Goal: Task Accomplishment & Management: Complete application form

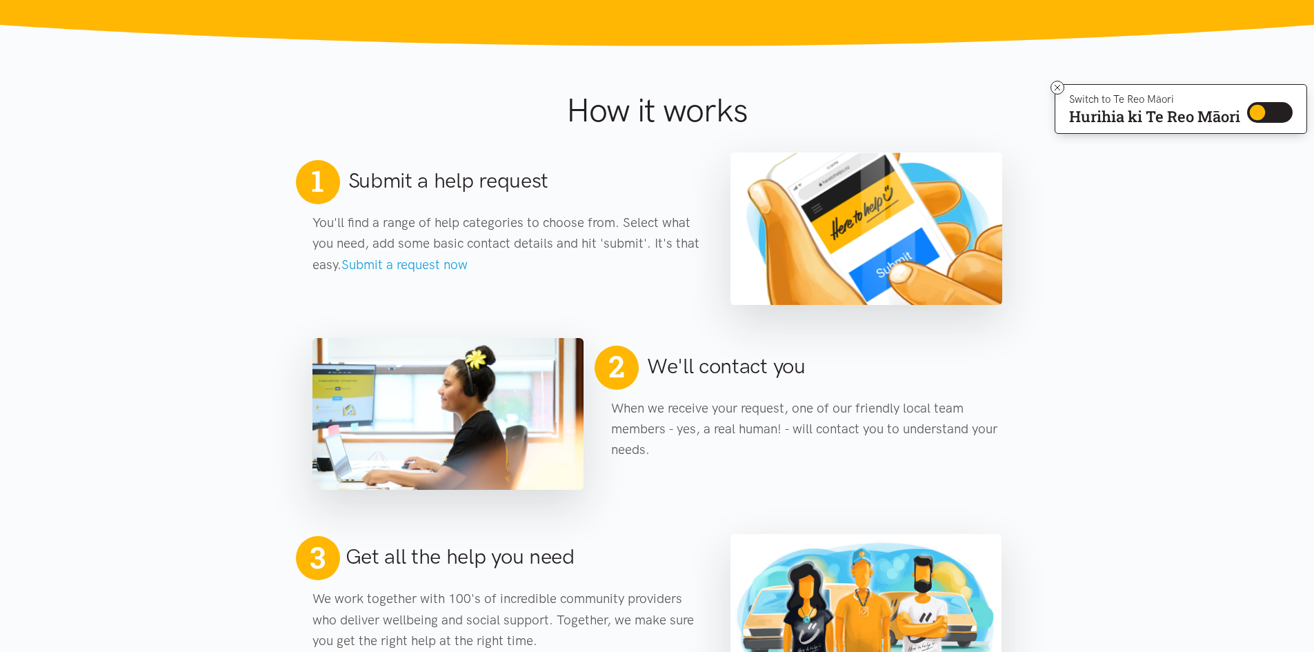
scroll to position [483, 0]
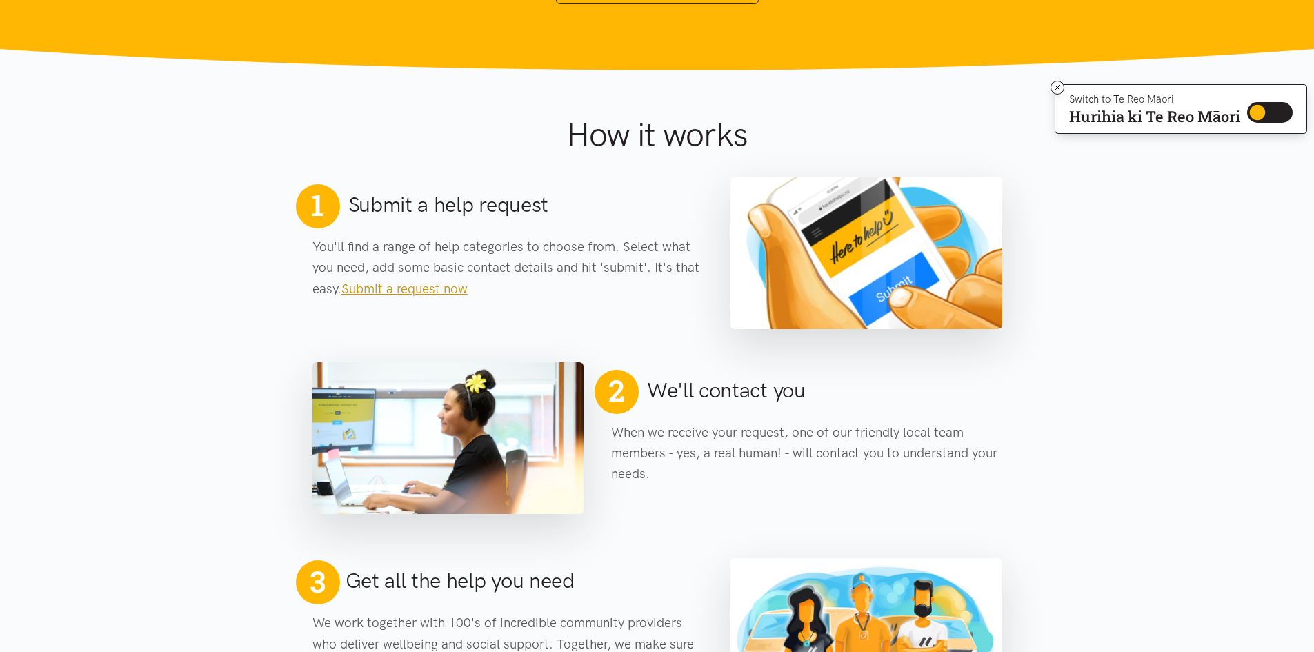
click at [425, 293] on link "Submit a request now" at bounding box center [404, 289] width 126 height 16
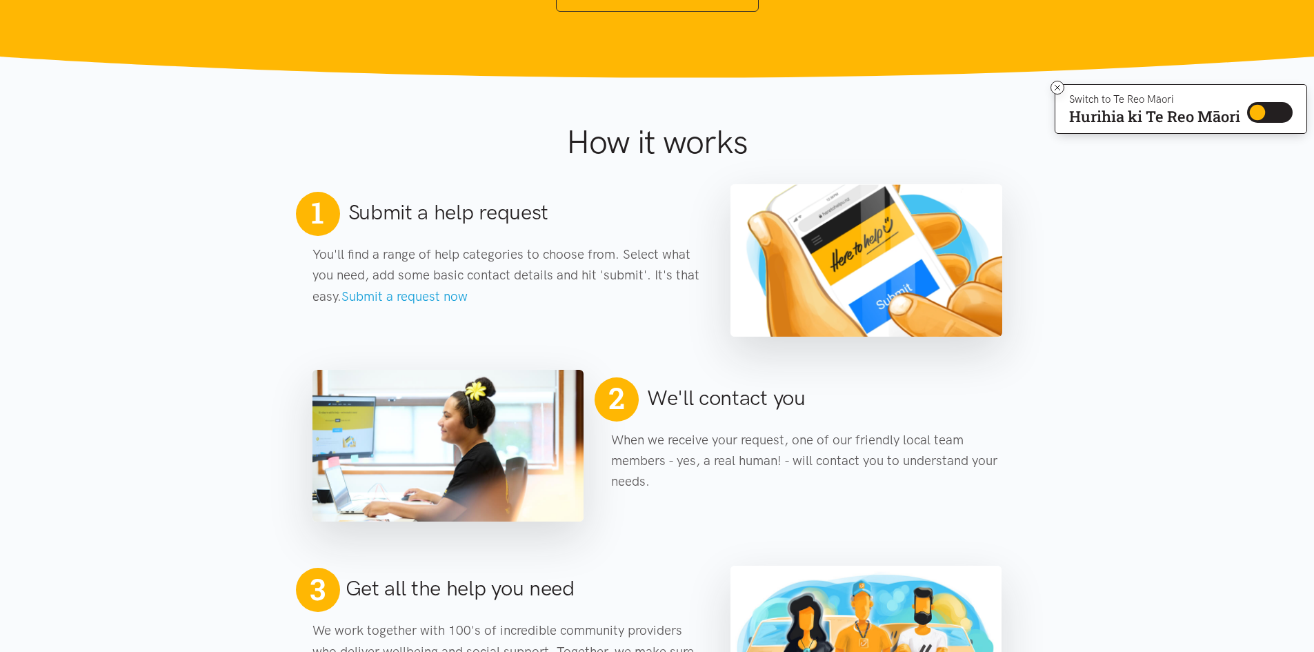
scroll to position [483, 0]
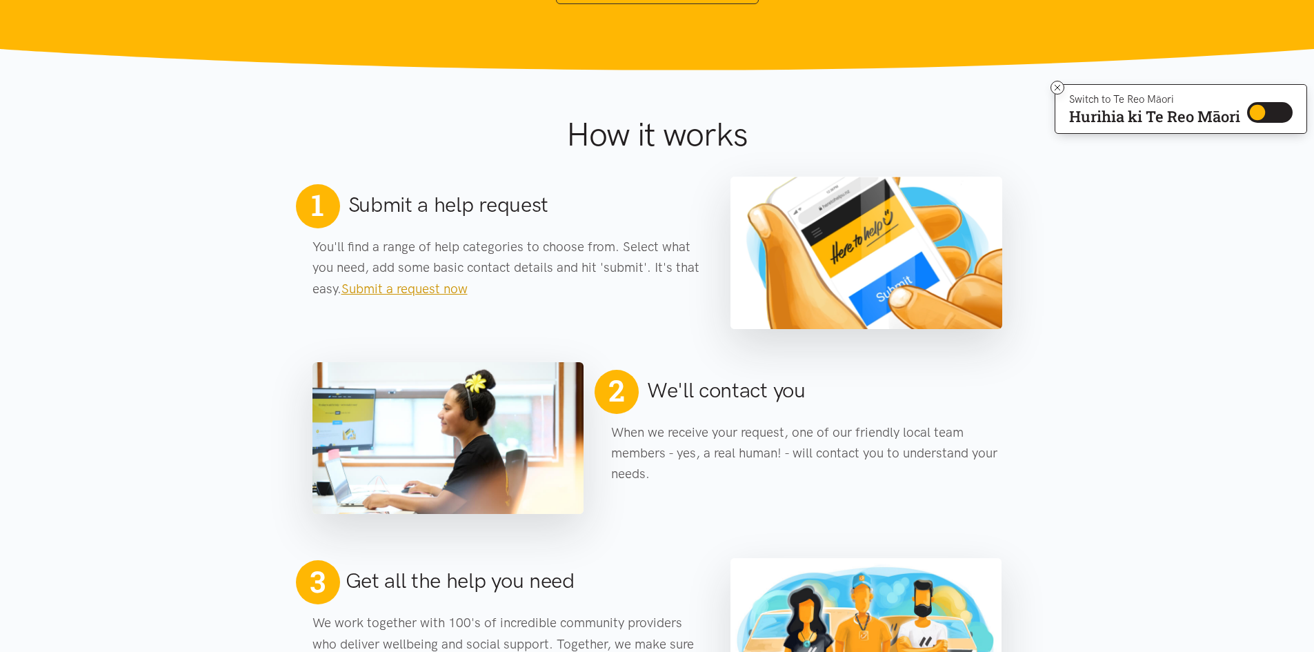
click at [410, 290] on link "Submit a request now" at bounding box center [404, 289] width 126 height 16
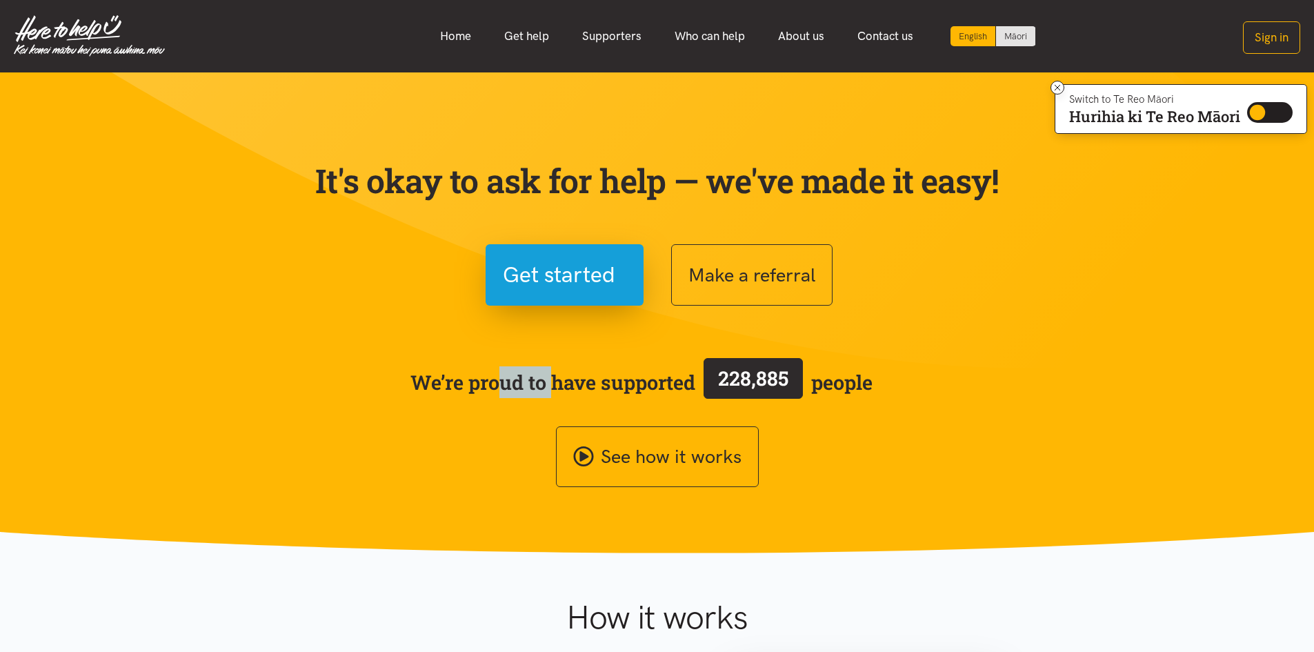
click at [410, 290] on div "Get started" at bounding box center [477, 274] width 331 height 61
click at [521, 35] on link "Get help" at bounding box center [527, 36] width 78 height 30
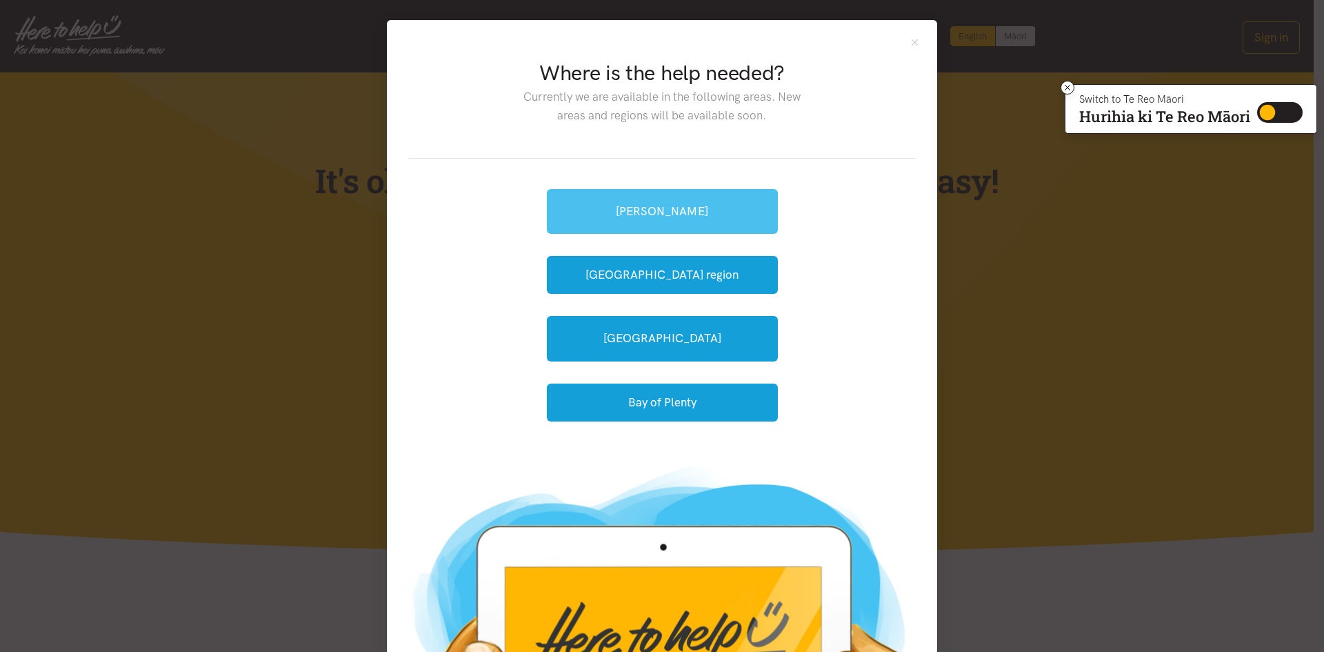
click at [627, 206] on link "[PERSON_NAME]" at bounding box center [662, 211] width 231 height 45
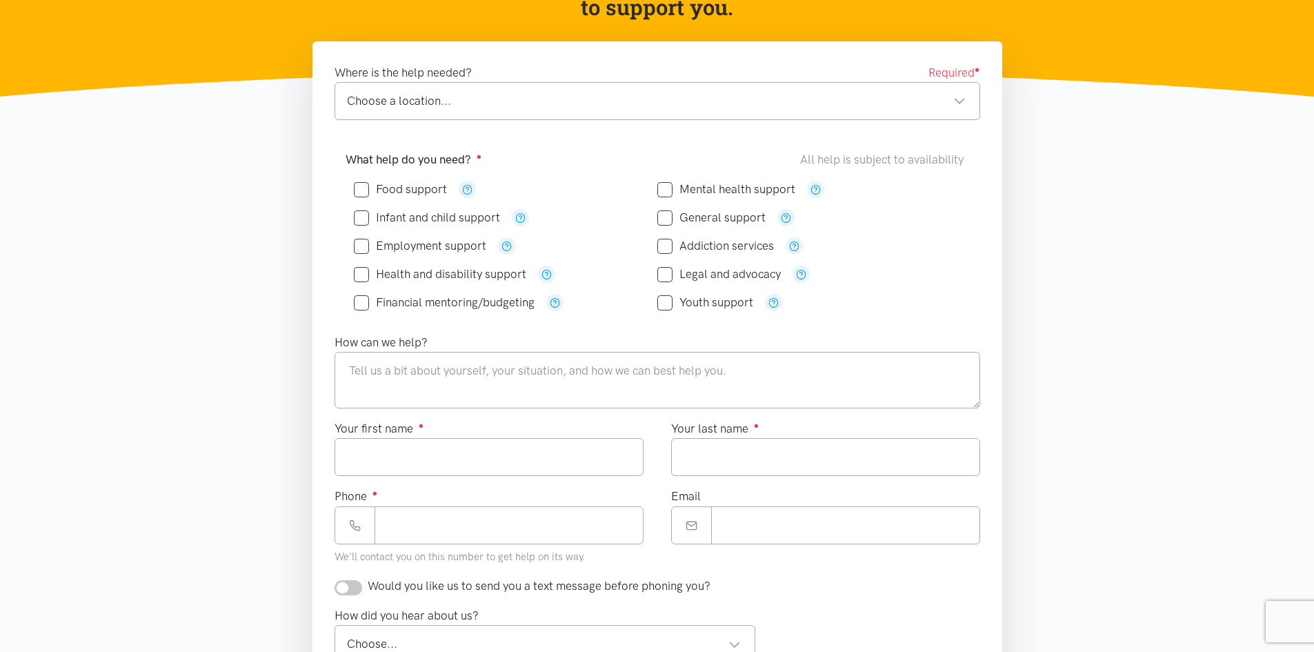
scroll to position [207, 0]
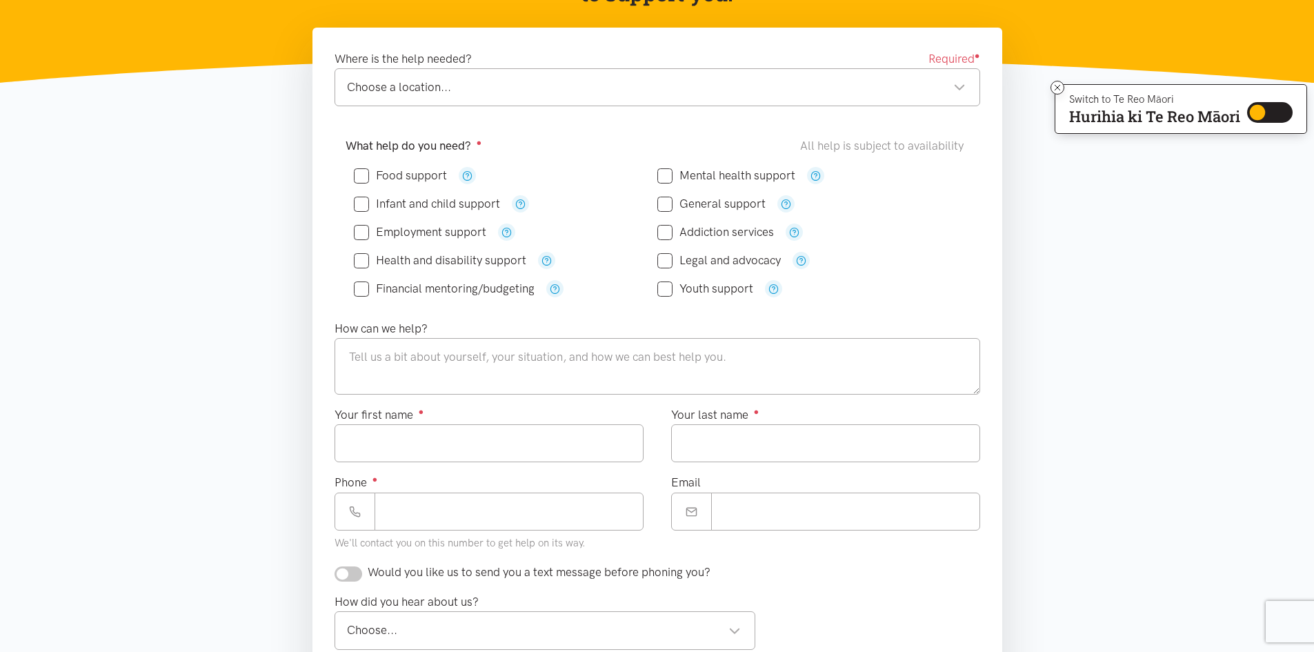
click at [666, 174] on input "Mental health support" at bounding box center [726, 176] width 138 height 12
checkbox input "true"
click at [412, 94] on div "Choose a location..." at bounding box center [656, 87] width 619 height 19
click at [348, 357] on textarea at bounding box center [658, 366] width 646 height 57
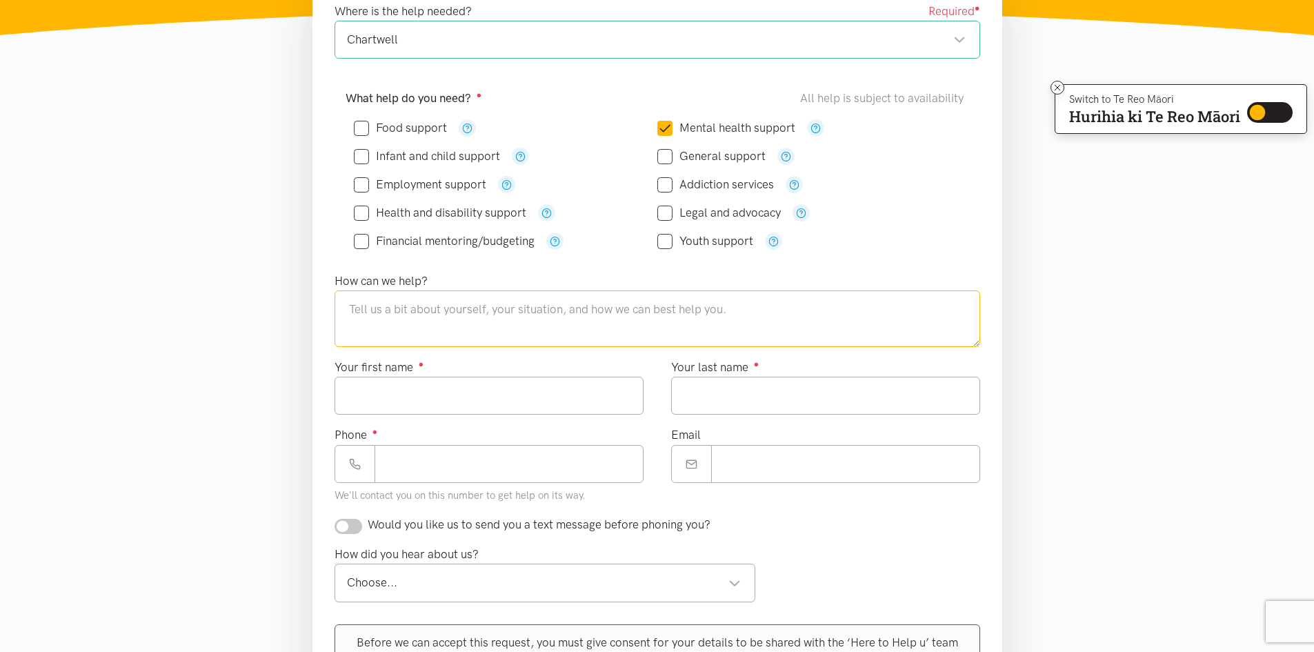
scroll to position [345, 0]
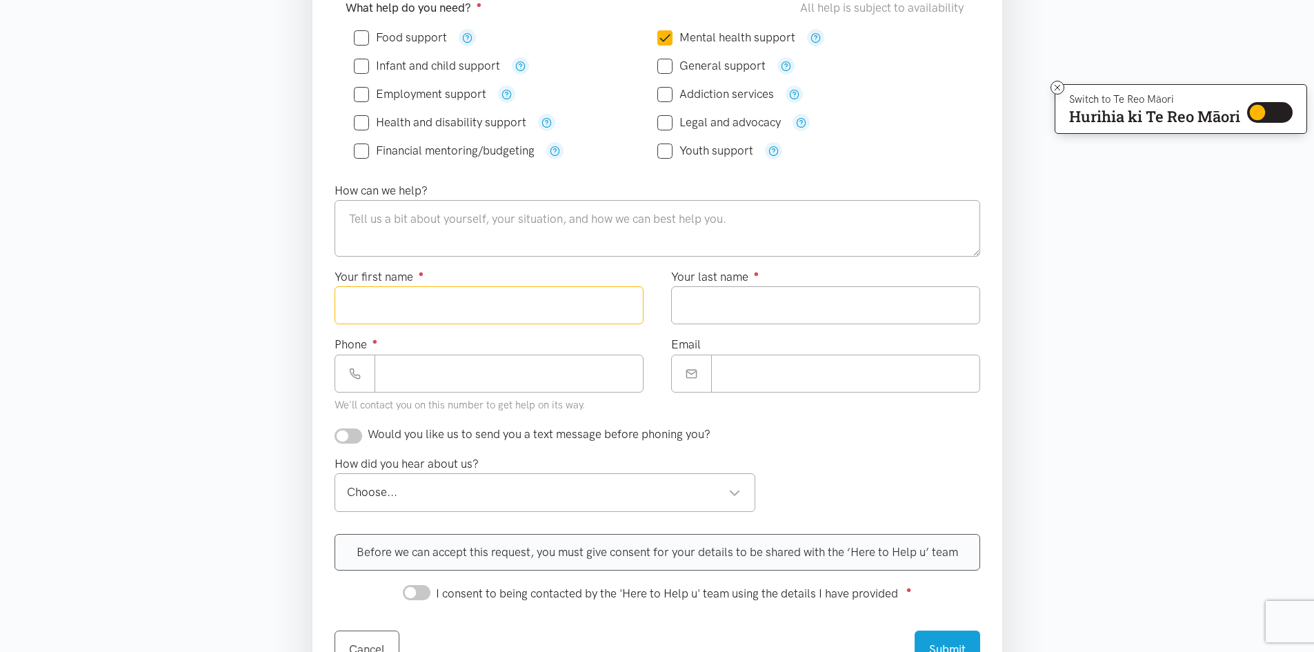
click at [371, 308] on input "Your first name ●" at bounding box center [489, 305] width 309 height 38
type input "****"
type input "******"
type input "**********"
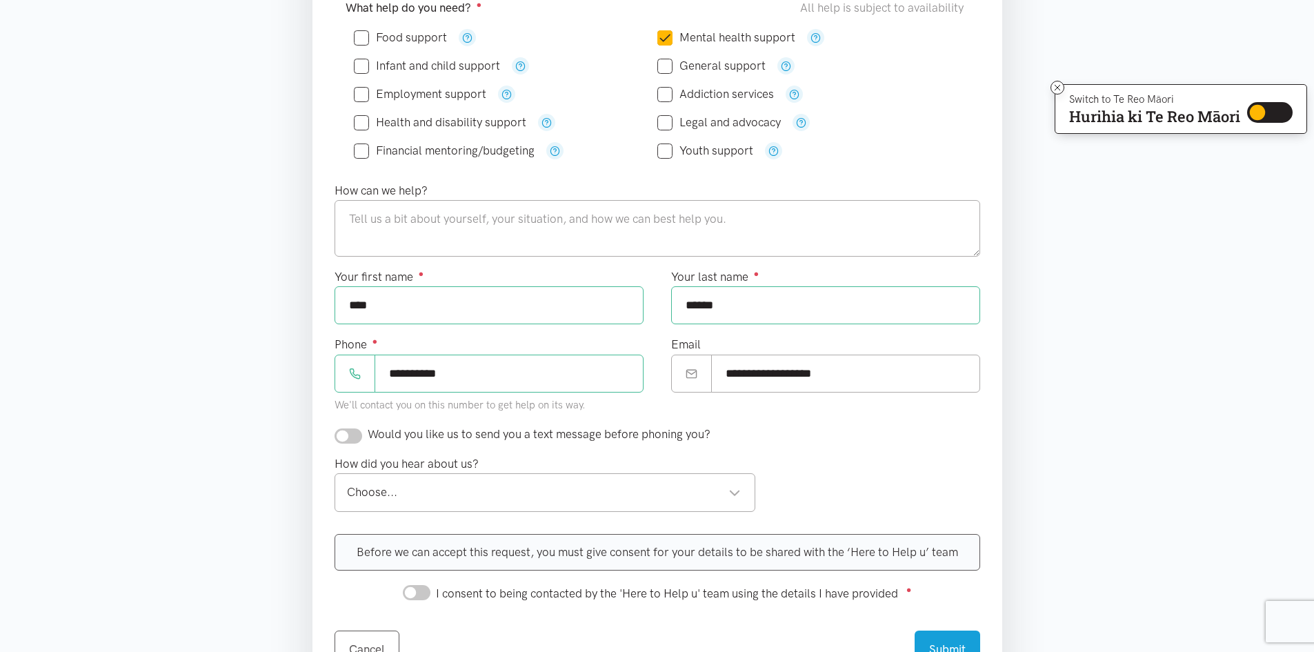
click at [387, 497] on div "Choose..." at bounding box center [544, 492] width 395 height 19
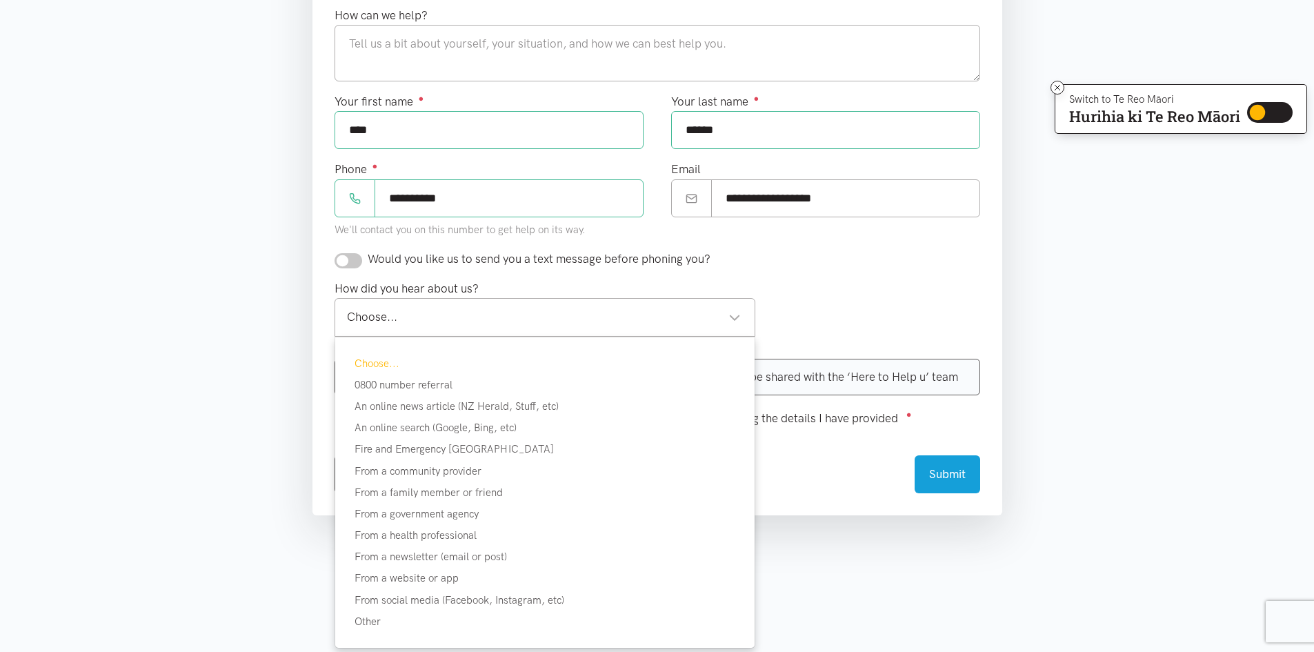
scroll to position [621, 0]
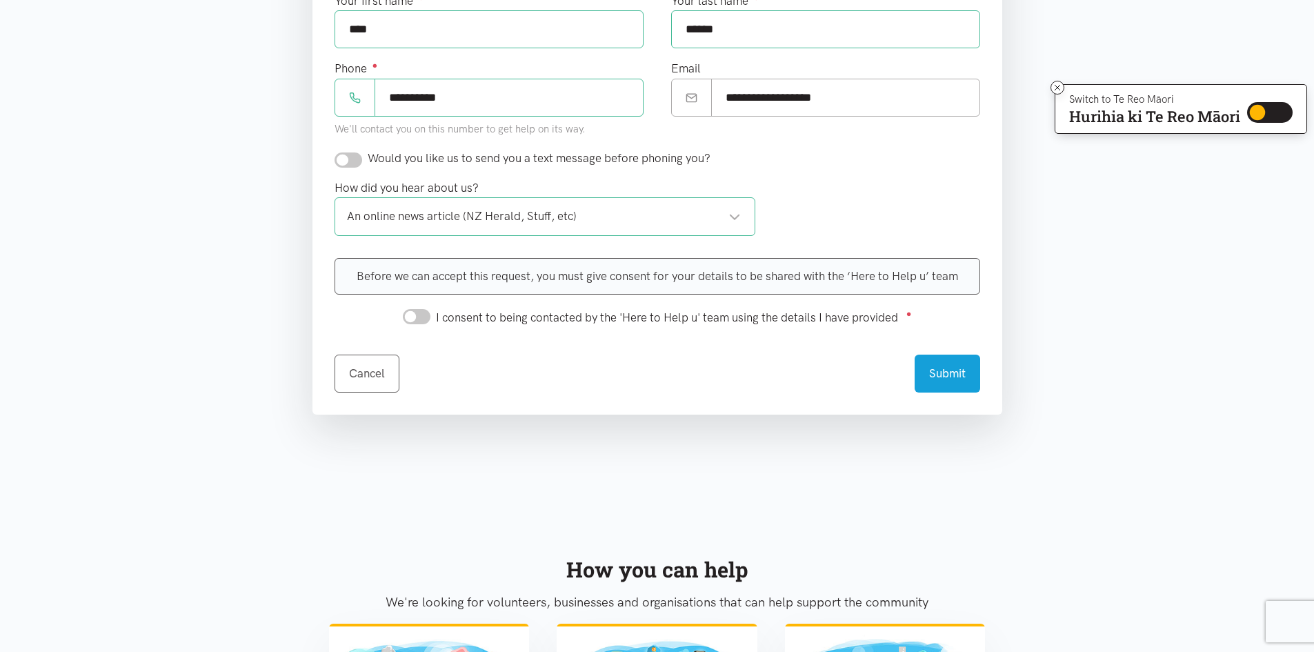
click at [421, 321] on input "I consent to being contacted by the 'Here to Help u' team using the details I h…" at bounding box center [417, 316] width 28 height 15
checkbox input "true"
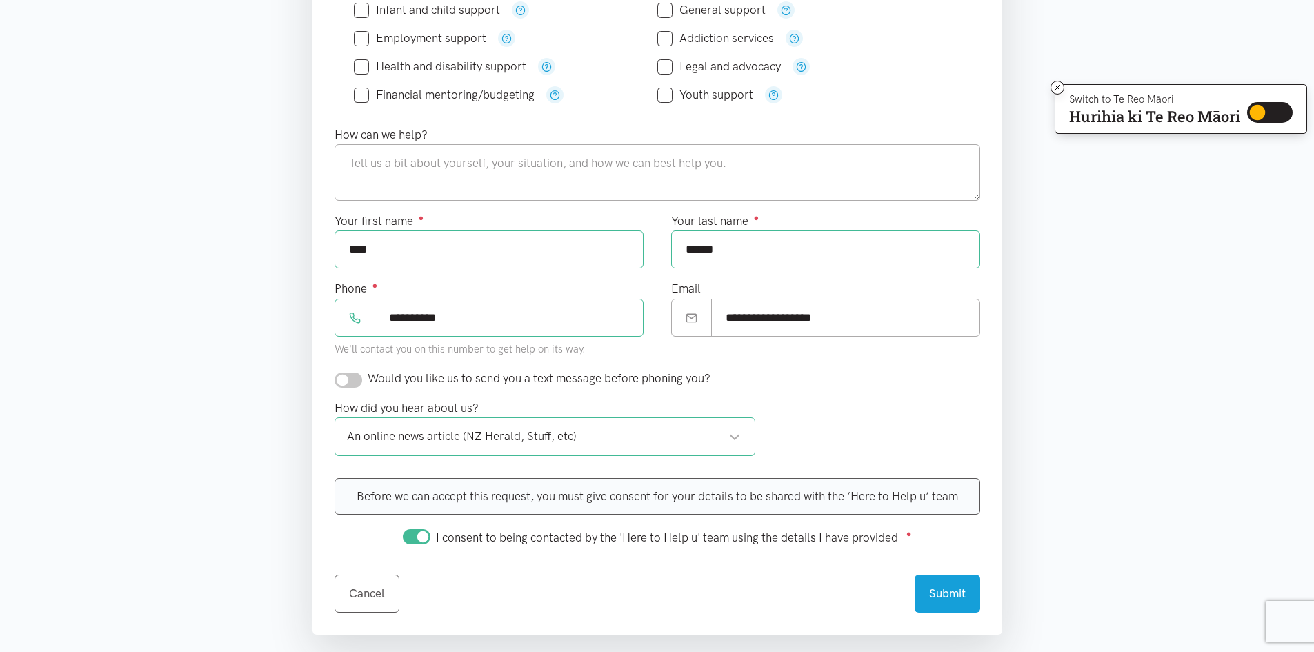
scroll to position [345, 0]
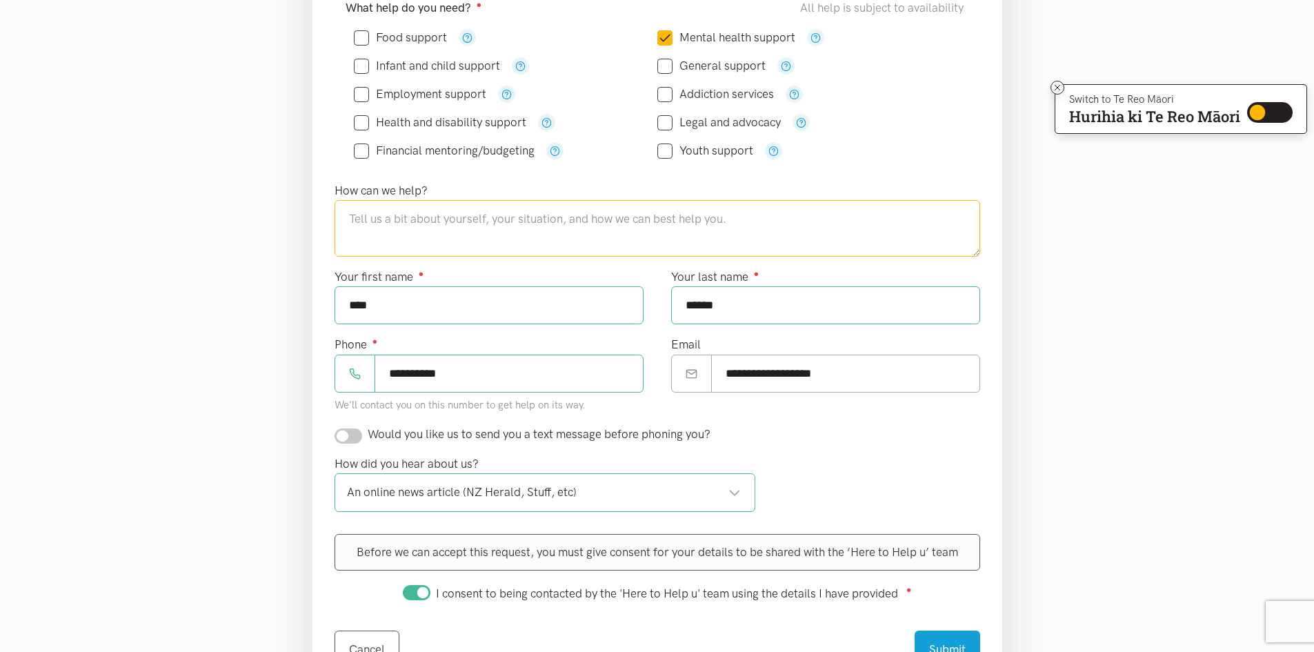
click at [353, 218] on textarea at bounding box center [658, 228] width 646 height 57
click at [521, 219] on textarea "I have an ACC claim for an historis medical injury and they are messing me arou…" at bounding box center [658, 228] width 646 height 57
click at [476, 236] on textarea "I have an ACC claim for an historic medical injury and they are messing me arou…" at bounding box center [658, 228] width 646 height 57
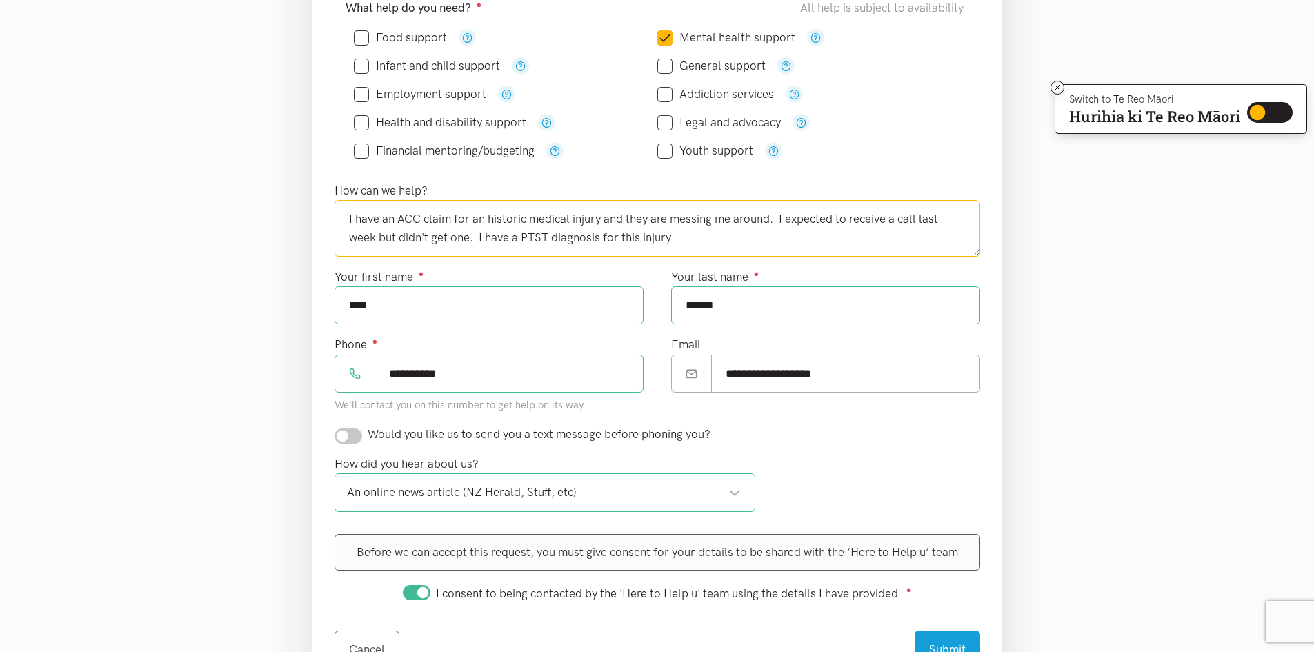
click at [674, 241] on textarea "I have an ACC claim for an historic medical injury and they are messing me arou…" at bounding box center [658, 228] width 646 height 57
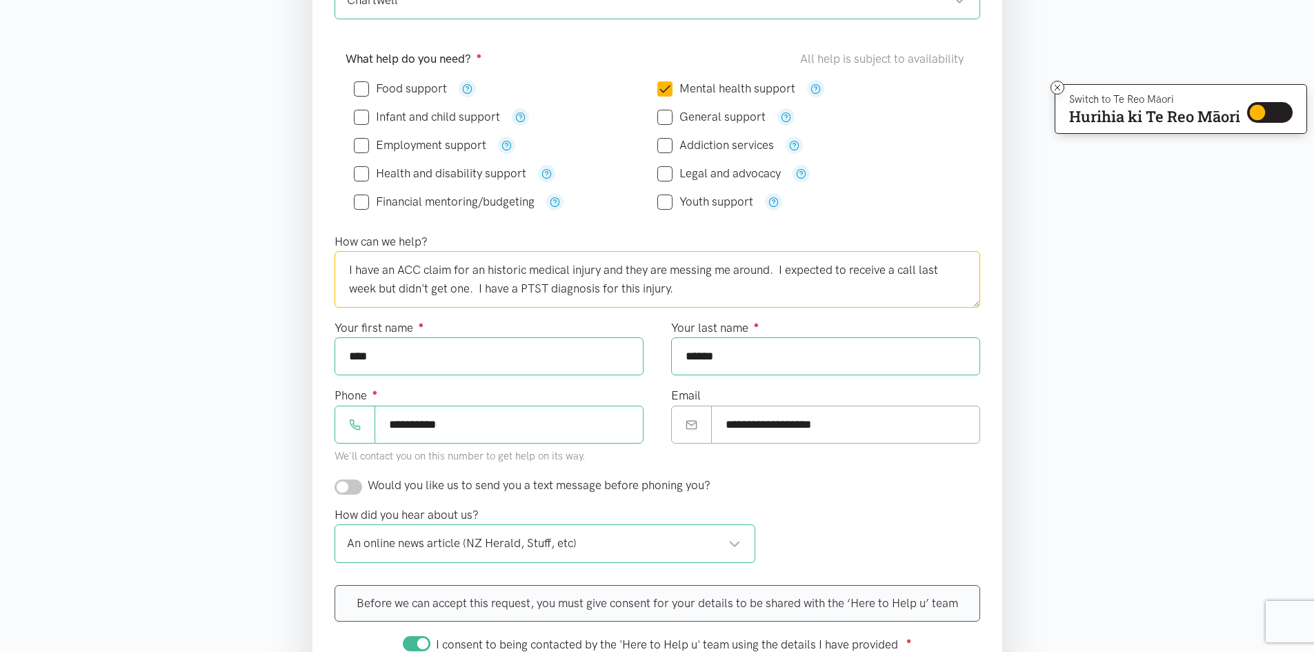
scroll to position [552, 0]
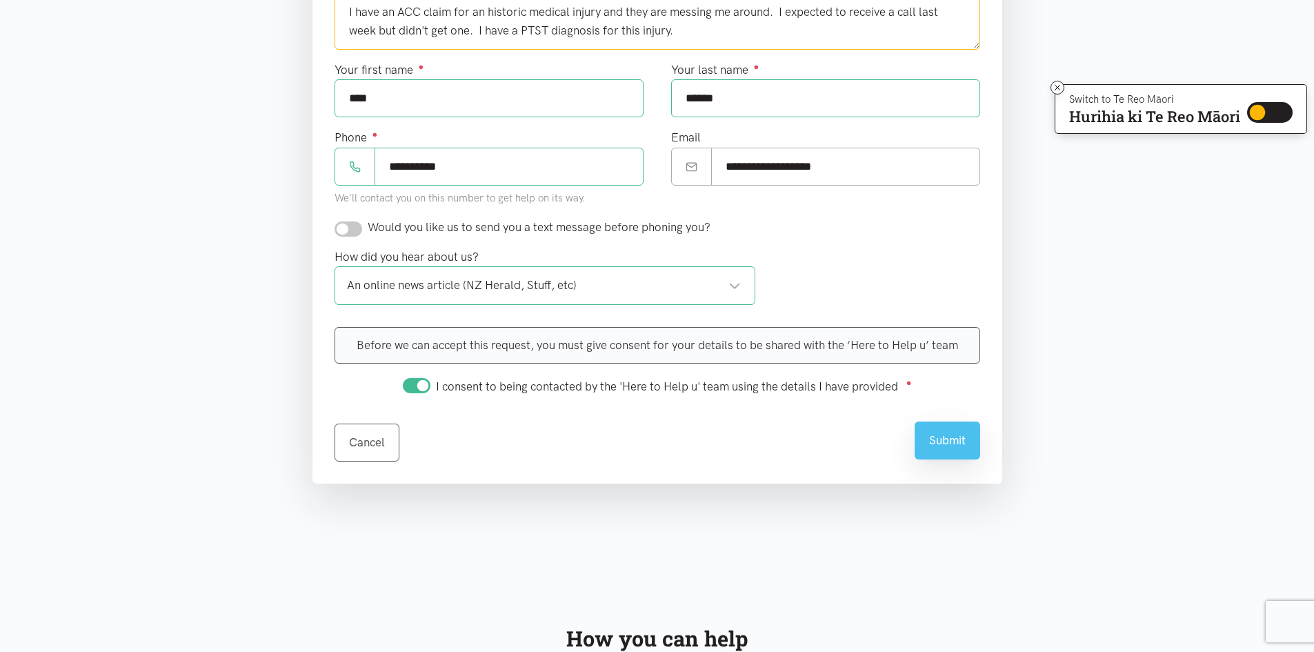
type textarea "I have an ACC claim for an historic medical injury and they are messing me arou…"
click at [944, 439] on button "Submit" at bounding box center [948, 440] width 66 height 38
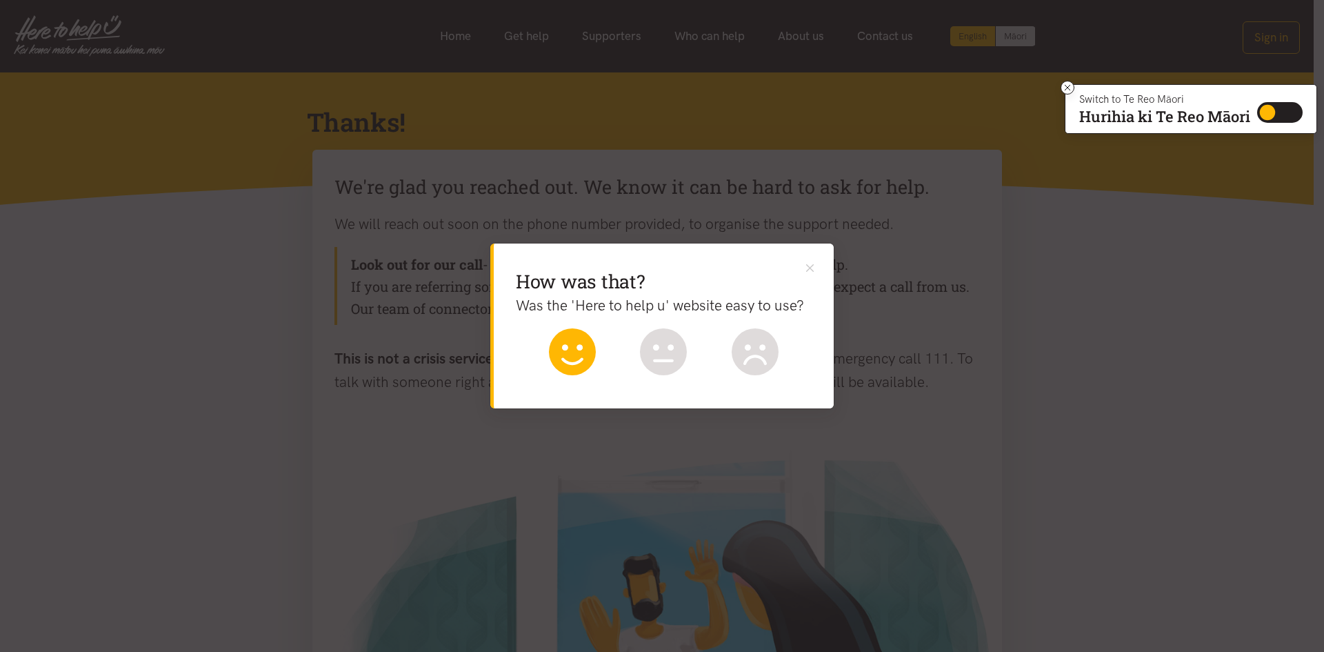
click at [564, 350] on icon at bounding box center [572, 351] width 47 height 47
